Goal: Information Seeking & Learning: Learn about a topic

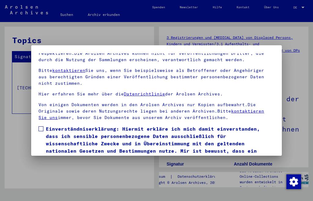
scroll to position [33, 0]
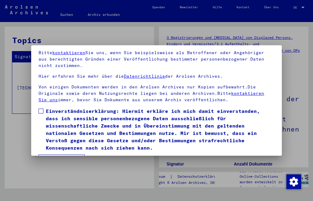
click at [40, 112] on span at bounding box center [41, 110] width 5 height 5
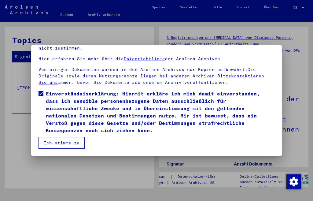
scroll to position [51, 0]
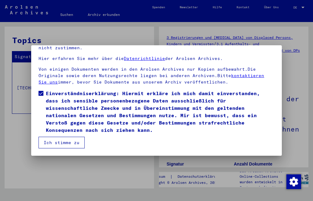
click at [60, 142] on button "Ich stimme zu" at bounding box center [62, 143] width 46 height 12
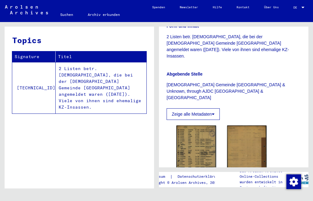
scroll to position [169, 0]
click at [191, 108] on button "Zeige alle Metadaten" at bounding box center [193, 114] width 53 height 12
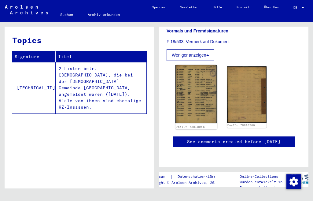
scroll to position [232, 0]
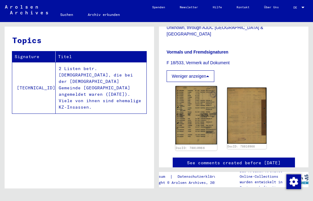
click at [192, 106] on img at bounding box center [196, 115] width 42 height 58
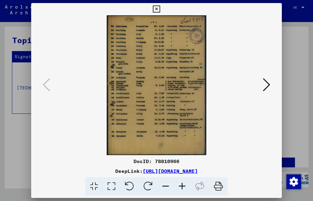
click at [183, 185] on icon at bounding box center [182, 186] width 17 height 19
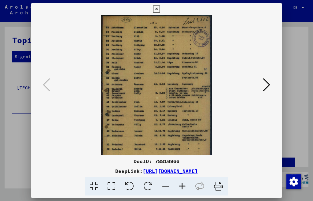
click at [183, 185] on icon at bounding box center [182, 186] width 17 height 19
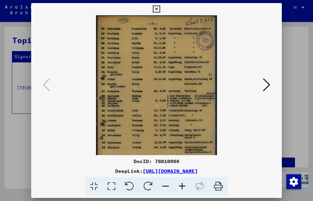
click at [183, 185] on icon at bounding box center [182, 186] width 17 height 19
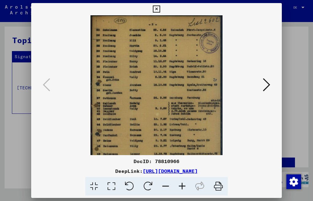
click at [183, 185] on icon at bounding box center [182, 186] width 17 height 19
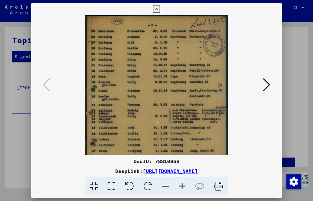
click at [180, 185] on icon at bounding box center [182, 186] width 17 height 19
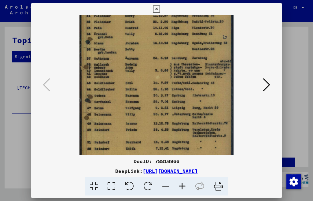
scroll to position [67, 0]
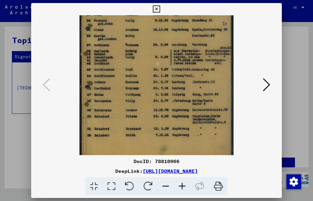
drag, startPoint x: 183, startPoint y: 101, endPoint x: 206, endPoint y: 37, distance: 68.2
click at [206, 37] on img at bounding box center [156, 57] width 154 height 216
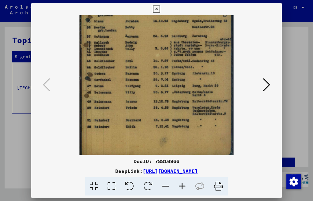
scroll to position [76, 0]
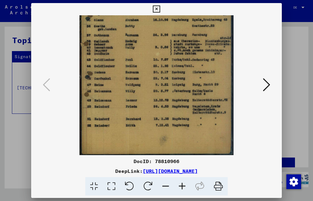
drag, startPoint x: 205, startPoint y: 96, endPoint x: 227, endPoint y: 63, distance: 39.2
click at [227, 63] on img at bounding box center [156, 47] width 154 height 216
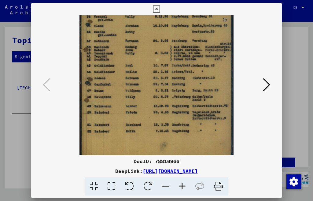
drag, startPoint x: 221, startPoint y: 77, endPoint x: 207, endPoint y: 86, distance: 16.5
click at [188, 83] on img at bounding box center [156, 53] width 154 height 216
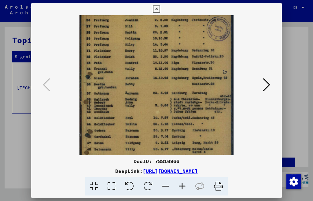
scroll to position [0, 0]
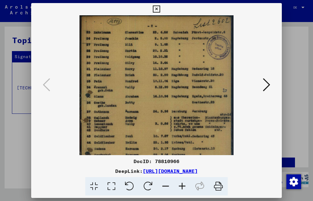
drag, startPoint x: 211, startPoint y: 87, endPoint x: 232, endPoint y: 177, distance: 92.2
click at [222, 183] on div "DocID: 78810966 DeepLink: [URL][DOMAIN_NAME]" at bounding box center [156, 99] width 250 height 193
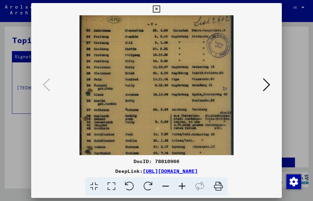
click at [266, 90] on icon at bounding box center [266, 84] width 7 height 15
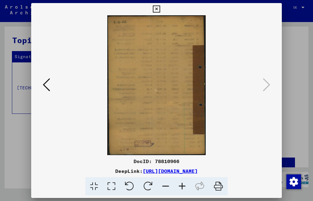
click at [47, 83] on icon at bounding box center [46, 84] width 7 height 15
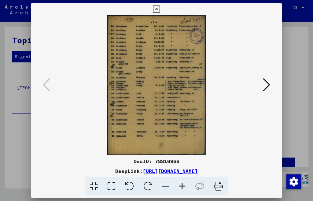
click at [160, 9] on icon at bounding box center [156, 9] width 7 height 7
